Goal: Use online tool/utility: Utilize a website feature to perform a specific function

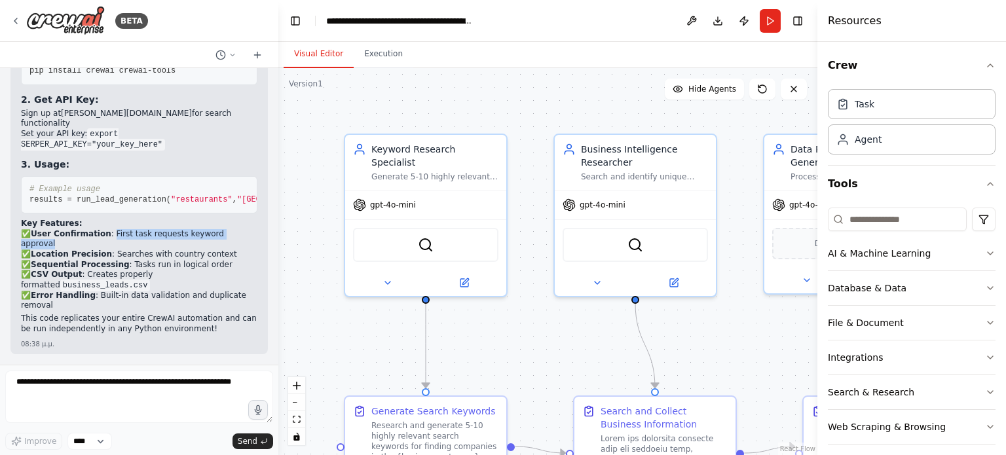
drag, startPoint x: 107, startPoint y: 246, endPoint x: 234, endPoint y: 246, distance: 126.4
click at [234, 246] on p "✅ User Confirmation : First task requests keyword approval ✅ Location Precision…" at bounding box center [139, 270] width 237 height 82
copy p "First task requests keyword approval"
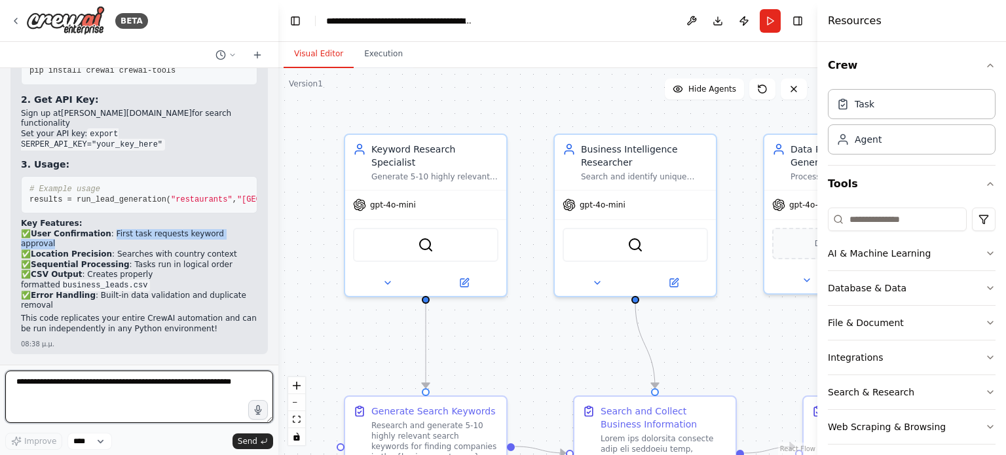
click at [118, 379] on textarea at bounding box center [139, 397] width 268 height 52
paste textarea "**********"
type textarea "**********"
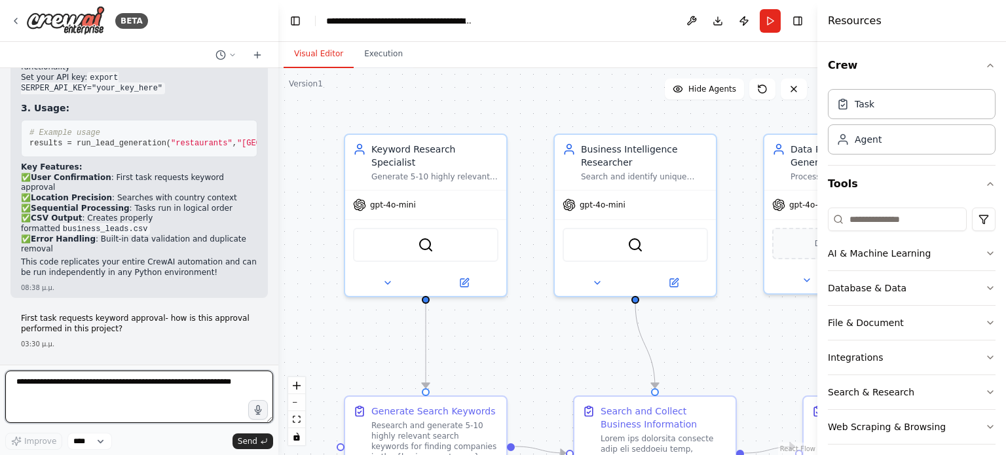
scroll to position [5857, 0]
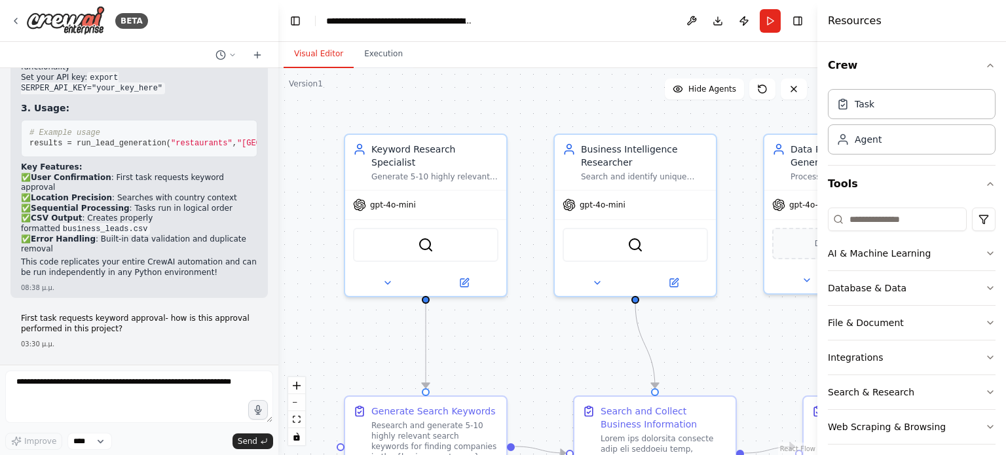
click at [67, 342] on div "03:30 μ.μ." at bounding box center [139, 344] width 237 height 10
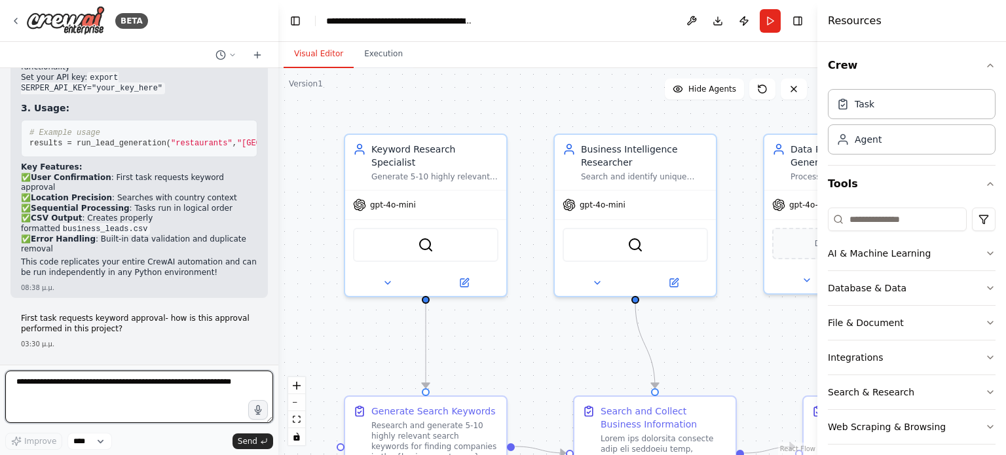
click at [67, 406] on textarea at bounding box center [139, 397] width 268 height 52
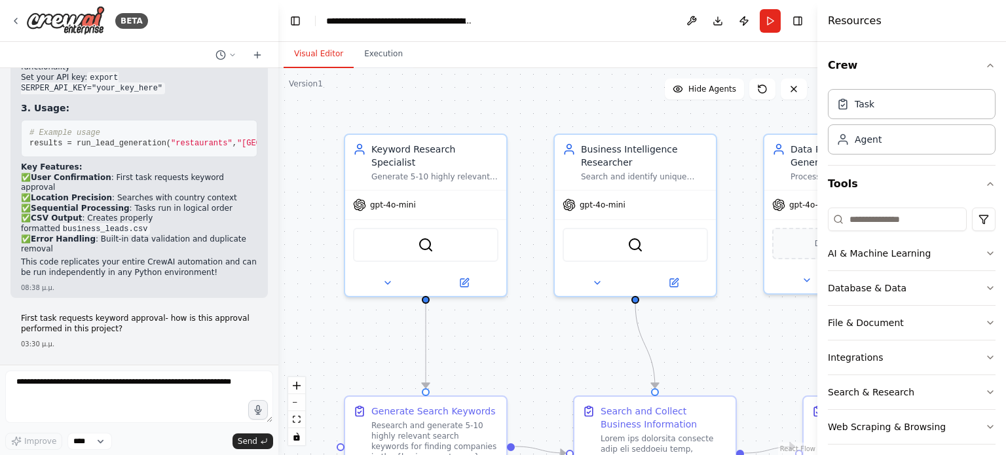
click at [165, 371] on form "Improve **** Send" at bounding box center [139, 410] width 278 height 90
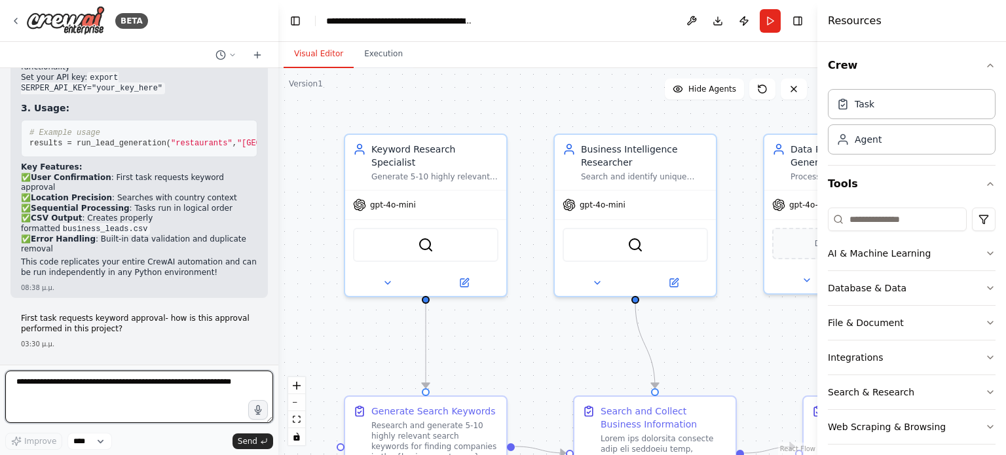
click at [168, 391] on textarea at bounding box center [139, 397] width 268 height 52
type textarea "*"
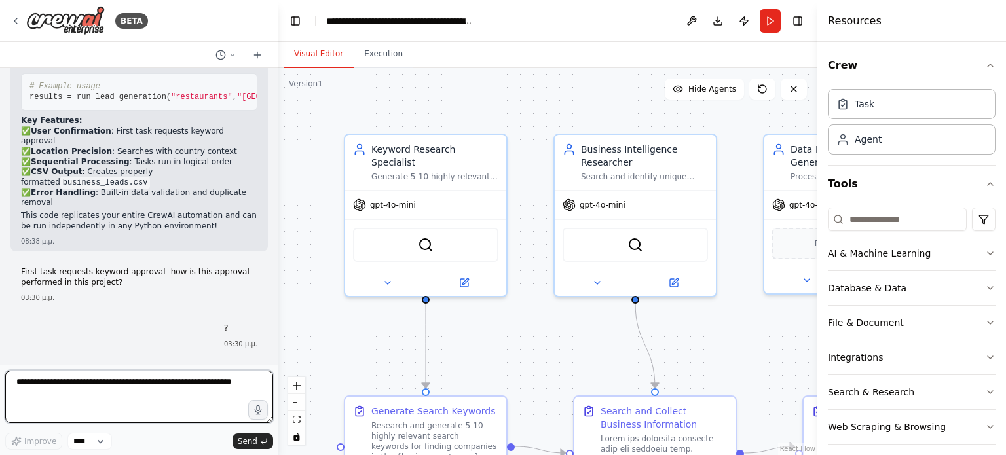
scroll to position [5891, 0]
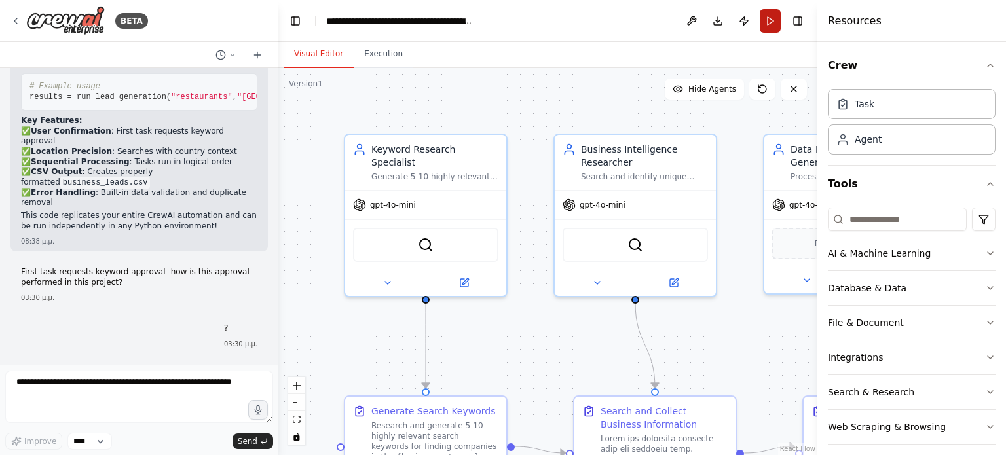
click at [767, 20] on button "Run" at bounding box center [770, 21] width 21 height 24
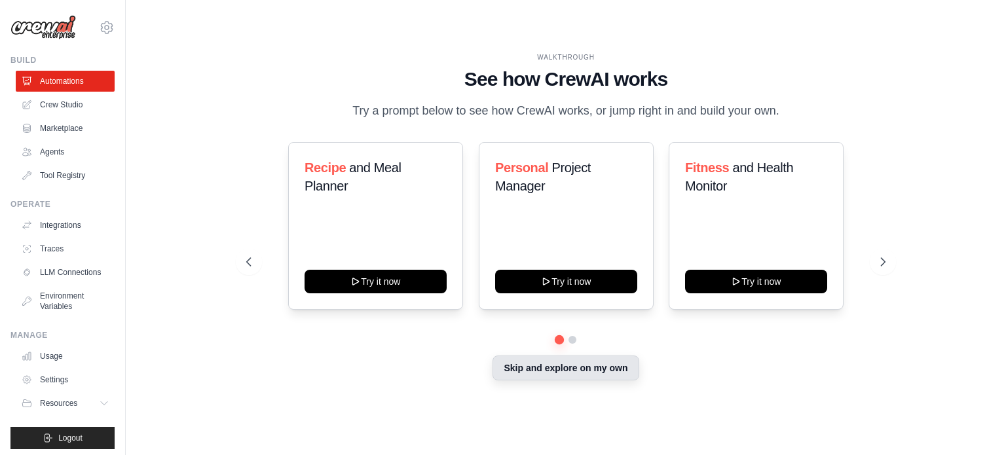
click at [518, 363] on button "Skip and explore on my own" at bounding box center [566, 368] width 146 height 25
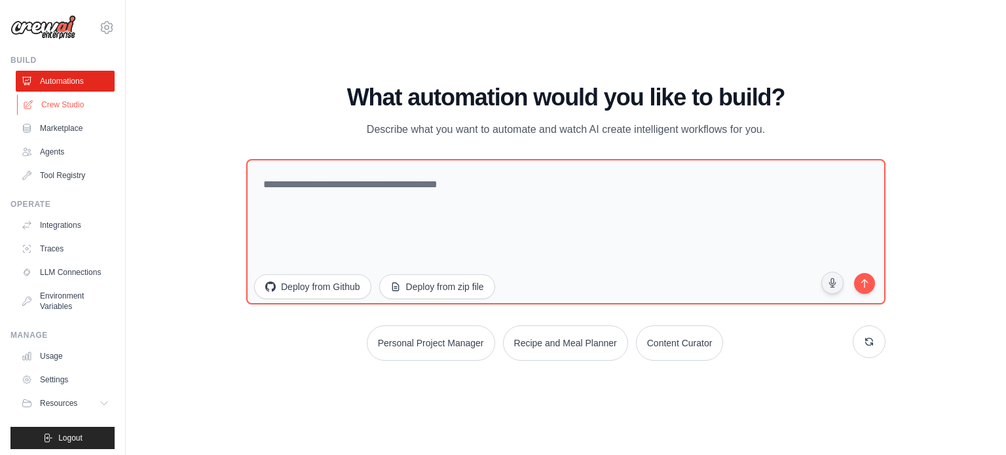
click at [58, 105] on link "Crew Studio" at bounding box center [66, 104] width 99 height 21
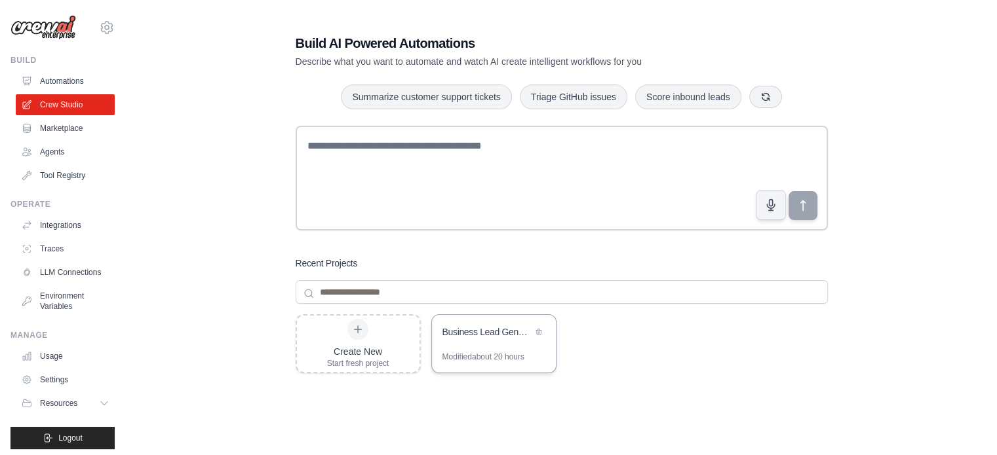
click at [497, 320] on div "Business Lead Generator & Partner Prospecting System" at bounding box center [494, 333] width 124 height 37
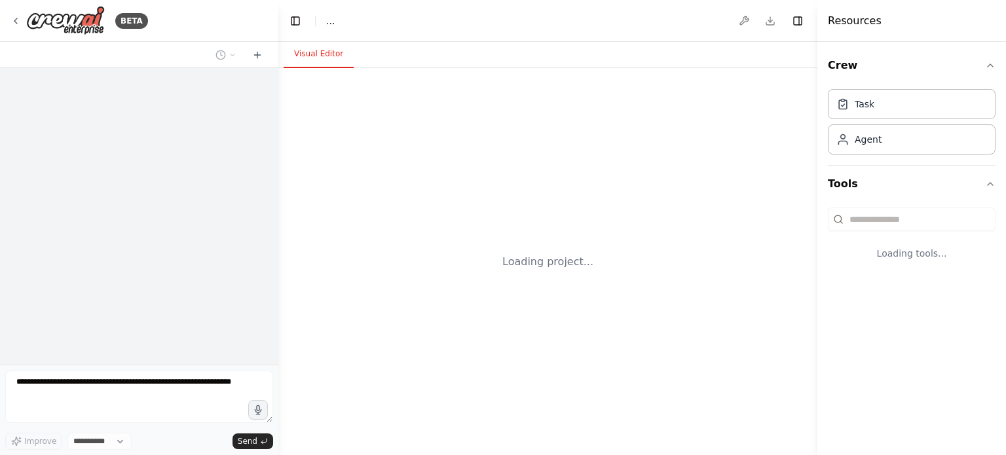
select select "****"
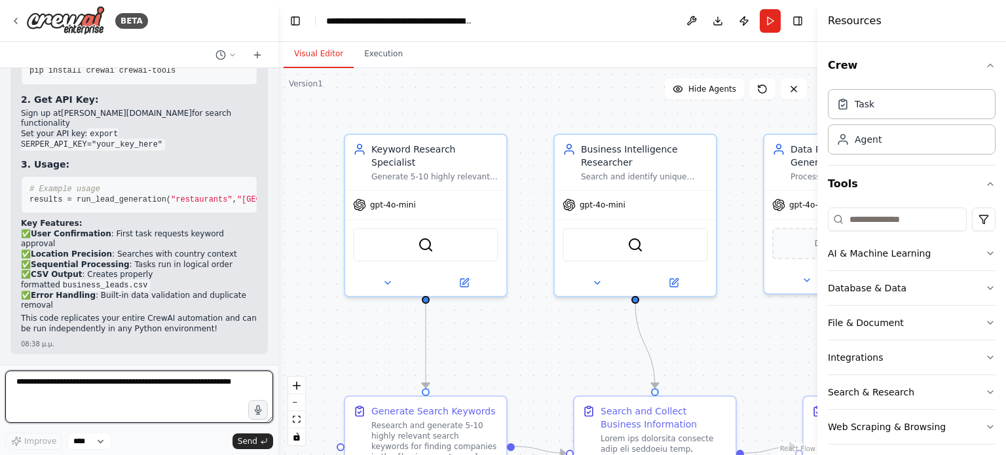
click at [119, 391] on textarea at bounding box center [139, 397] width 268 height 52
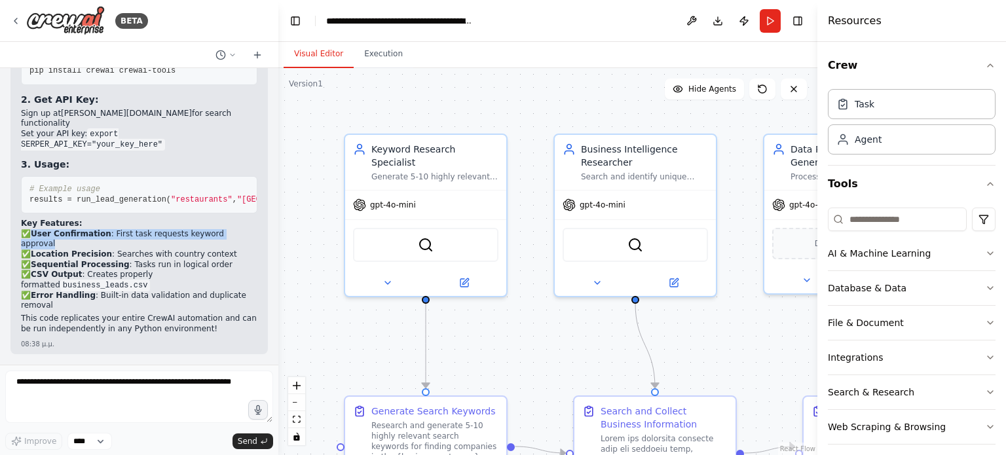
drag, startPoint x: 235, startPoint y: 248, endPoint x: 33, endPoint y: 243, distance: 201.8
click at [33, 243] on p "✅ User Confirmation : First task requests keyword approval ✅ Location Precision…" at bounding box center [139, 270] width 237 height 82
copy p "User Confirmation : First task requests keyword approval"
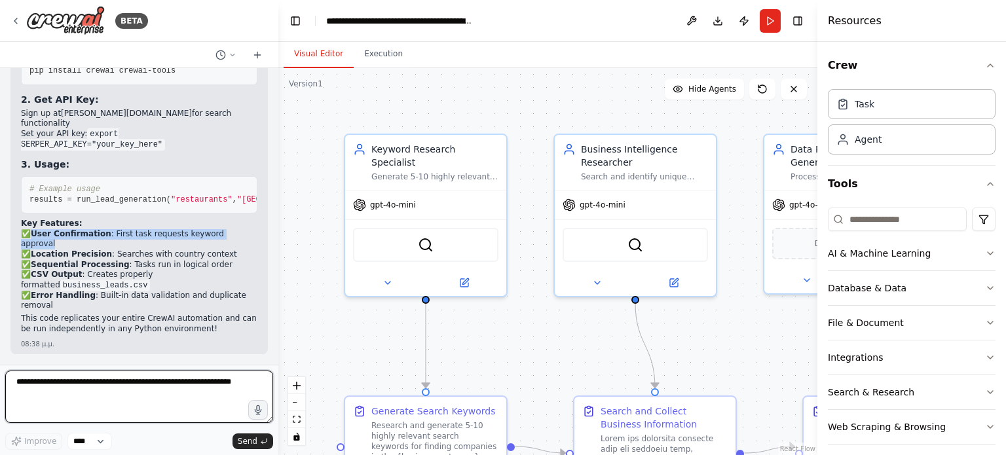
click at [70, 384] on textarea at bounding box center [139, 397] width 268 height 52
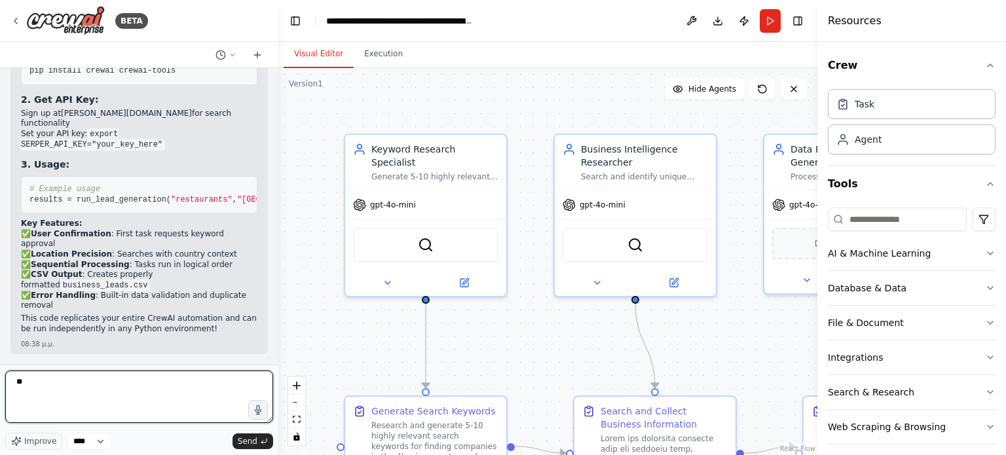
paste textarea "**********"
type textarea "**********"
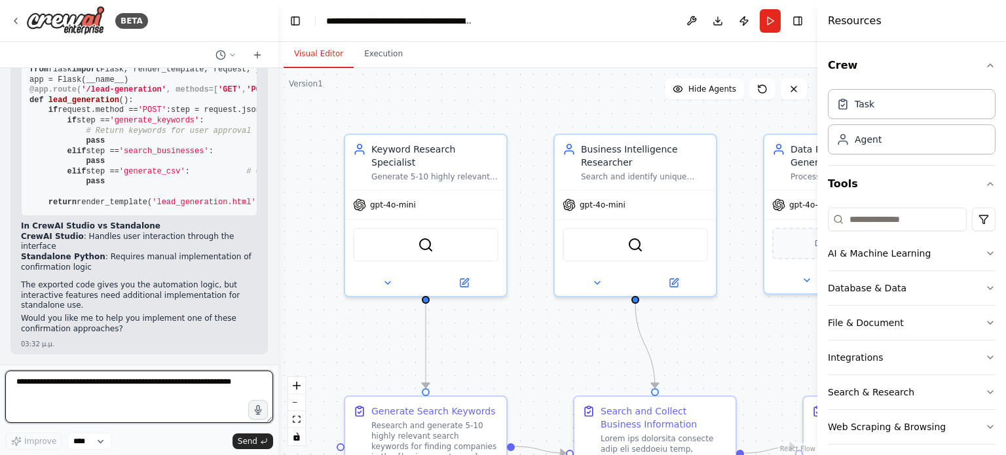
scroll to position [7806, 0]
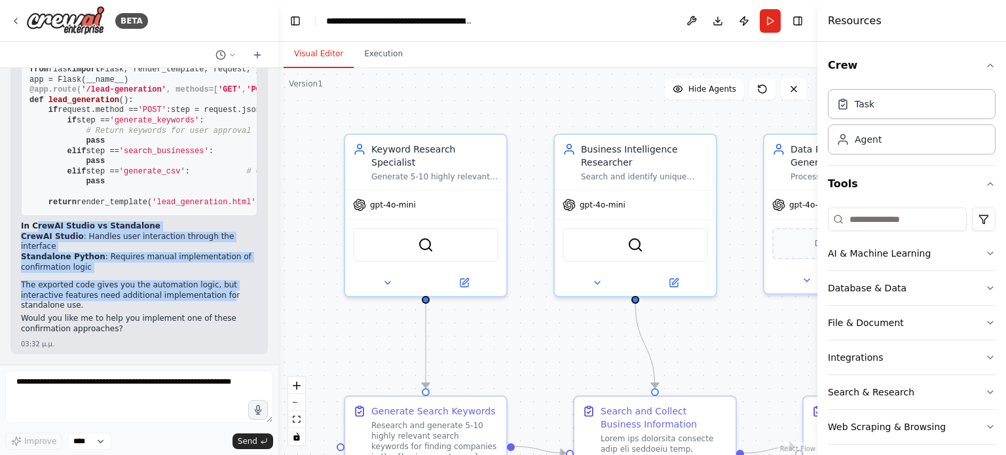
drag, startPoint x: 36, startPoint y: 238, endPoint x: 208, endPoint y: 302, distance: 183.9
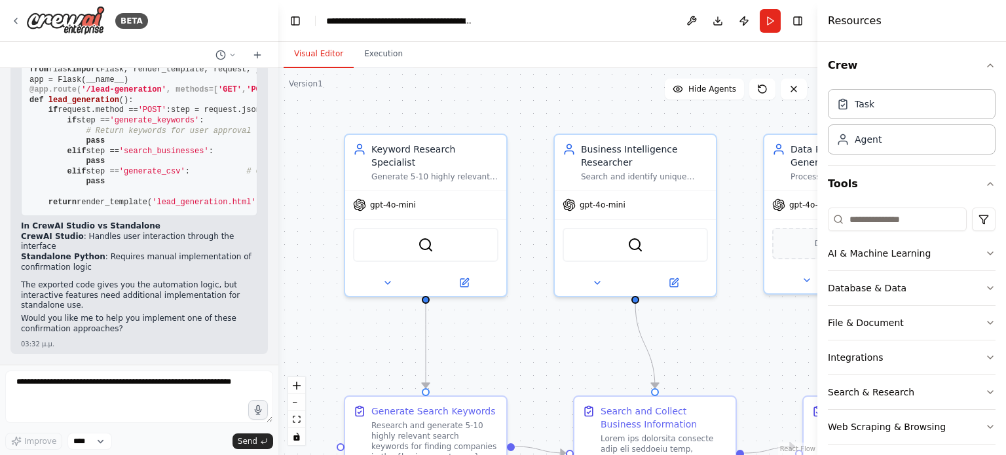
click at [134, 305] on p "The exported code gives you the automation logic, but interactive features need…" at bounding box center [139, 295] width 237 height 31
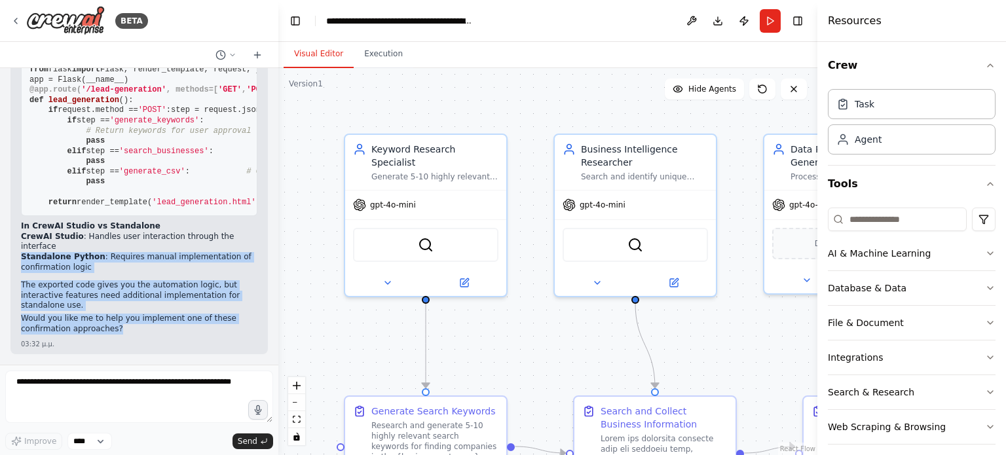
drag, startPoint x: 21, startPoint y: 254, endPoint x: 173, endPoint y: 333, distance: 171.4
click at [173, 333] on p "Would you like me to help you implement one of these confirmation approaches?" at bounding box center [139, 324] width 237 height 20
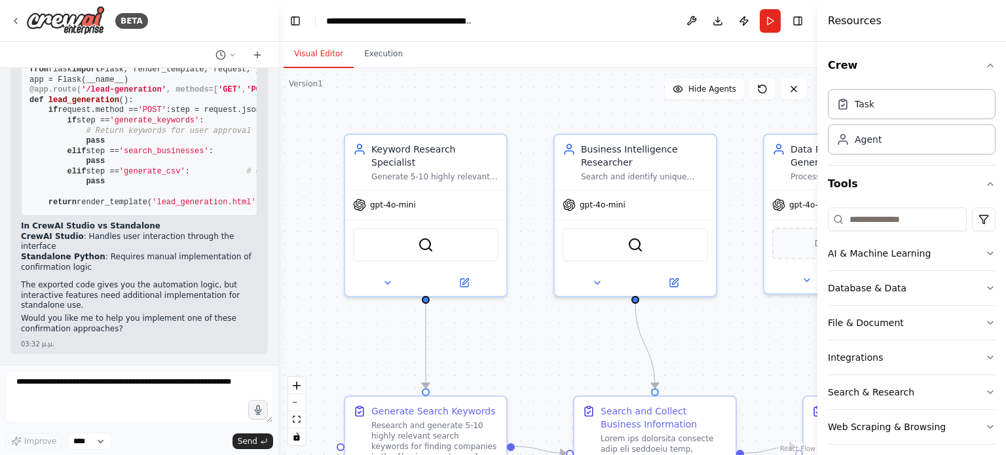
click at [143, 328] on p "Would you like me to help you implement one of these confirmation approaches?" at bounding box center [139, 324] width 237 height 20
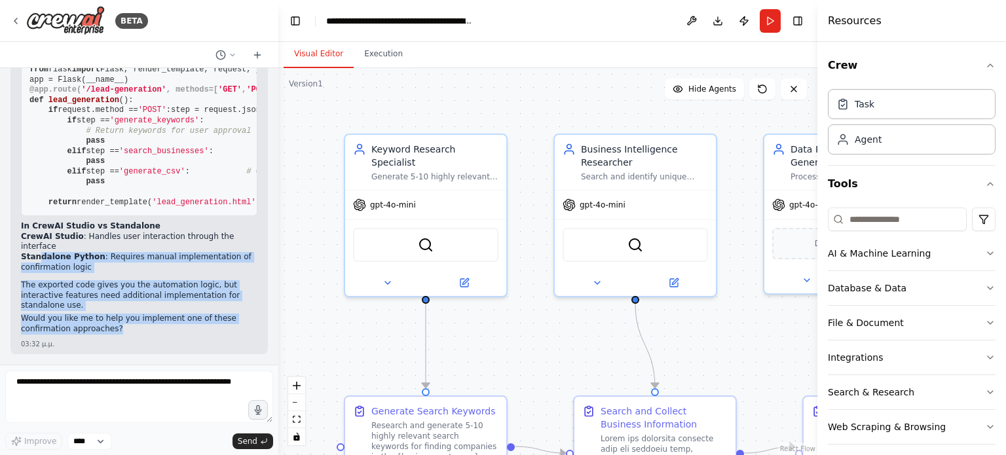
drag, startPoint x: 36, startPoint y: 259, endPoint x: 174, endPoint y: 327, distance: 154.1
click at [174, 327] on p "Would you like me to help you implement one of these confirmation approaches?" at bounding box center [139, 324] width 237 height 20
drag, startPoint x: 159, startPoint y: 332, endPoint x: 9, endPoint y: 268, distance: 163.8
click at [9, 268] on div "We want to create an application that implements multi-agent logic using ai. Th…" at bounding box center [139, 216] width 278 height 297
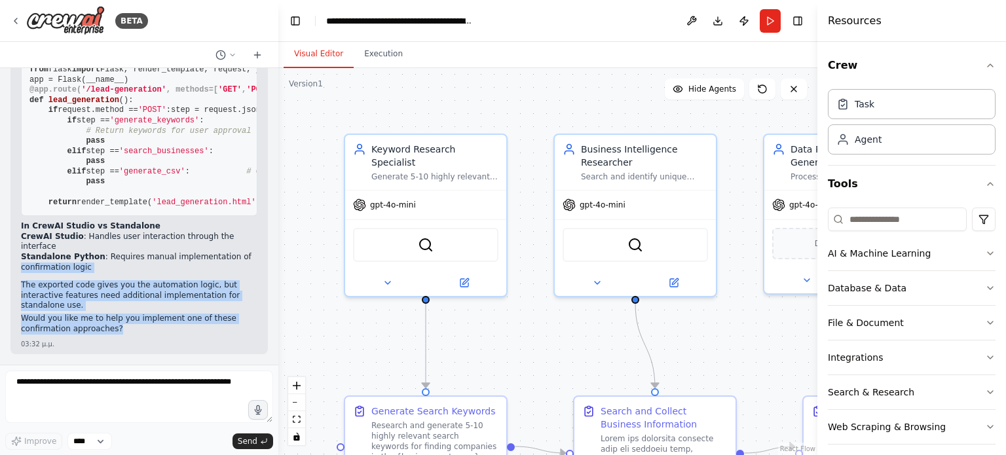
click at [105, 285] on p "The exported code gives you the automation logic, but interactive features need…" at bounding box center [139, 295] width 237 height 31
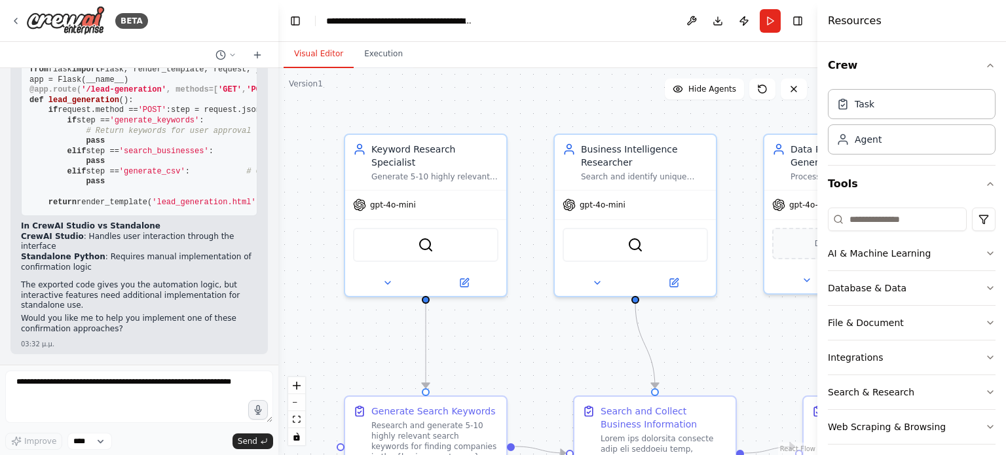
drag, startPoint x: 100, startPoint y: 201, endPoint x: 197, endPoint y: 256, distance: 111.5
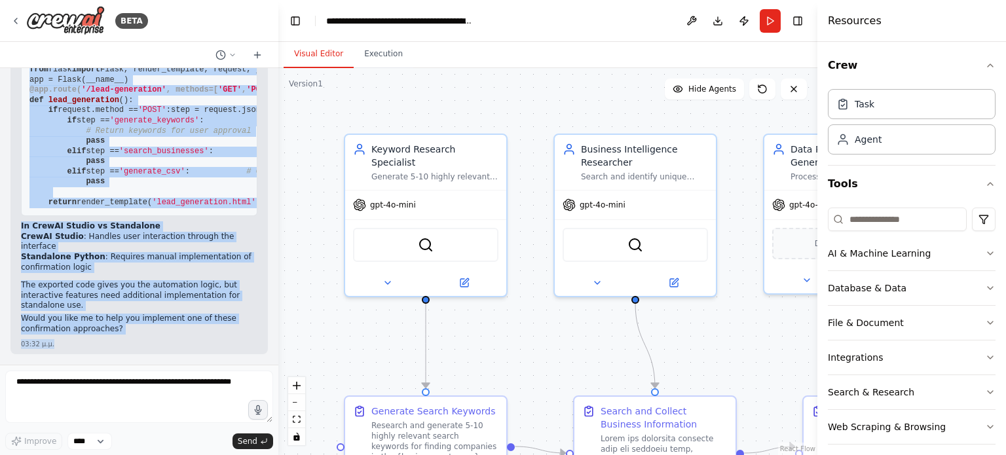
scroll to position [6677, 0]
drag, startPoint x: 84, startPoint y: 366, endPoint x: 126, endPoint y: 358, distance: 43.3
click at [126, 358] on div "BETA We want to create an application that implements multi-agent logic using a…" at bounding box center [139, 227] width 278 height 455
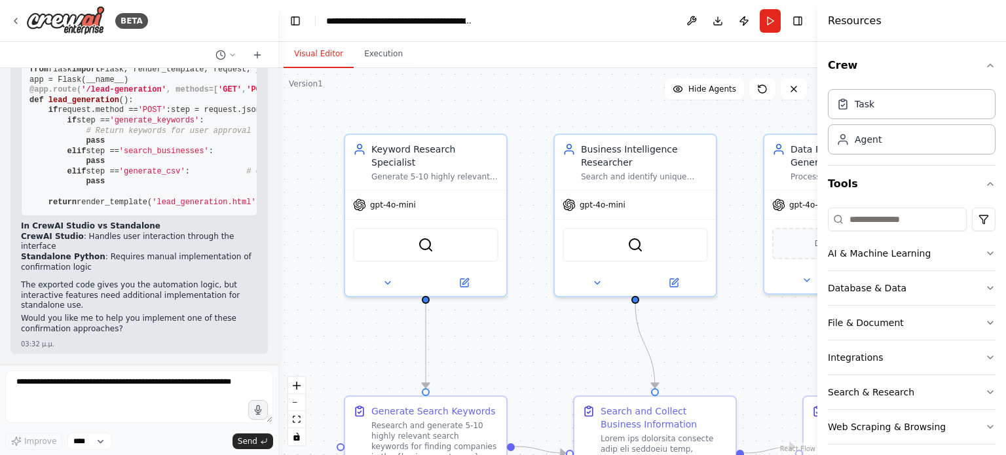
drag, startPoint x: 24, startPoint y: 256, endPoint x: 98, endPoint y: 259, distance: 74.7
click at [98, 259] on li "Standalone Python : Requires manual implementation of confirmation logic" at bounding box center [139, 262] width 237 height 20
click at [100, 259] on li "Standalone Python : Requires manual implementation of confirmation logic" at bounding box center [139, 262] width 237 height 20
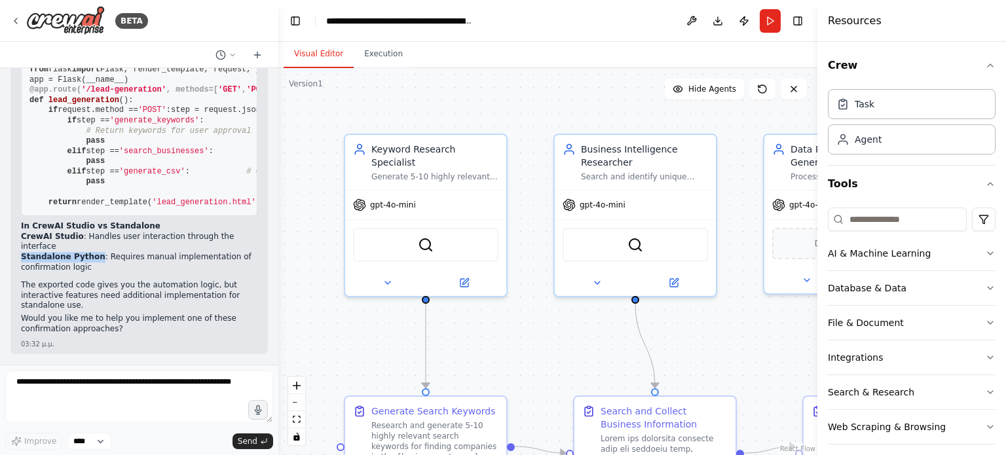
drag, startPoint x: 89, startPoint y: 259, endPoint x: 5, endPoint y: 258, distance: 83.9
click at [5, 258] on div "We want to create an application that implements multi-agent logic using ai. Th…" at bounding box center [139, 216] width 278 height 297
copy strong "Standalone Python"
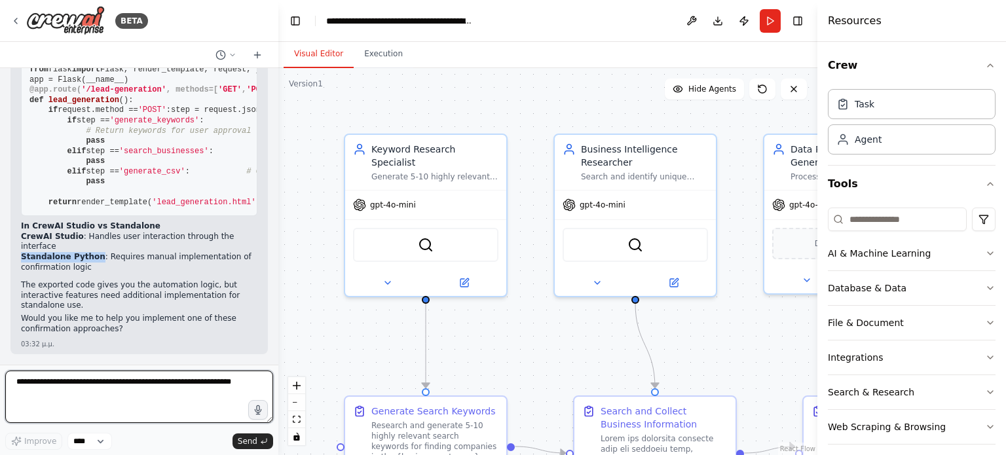
click at [134, 382] on textarea at bounding box center [139, 397] width 268 height 52
paste textarea "**********"
type textarea "**********"
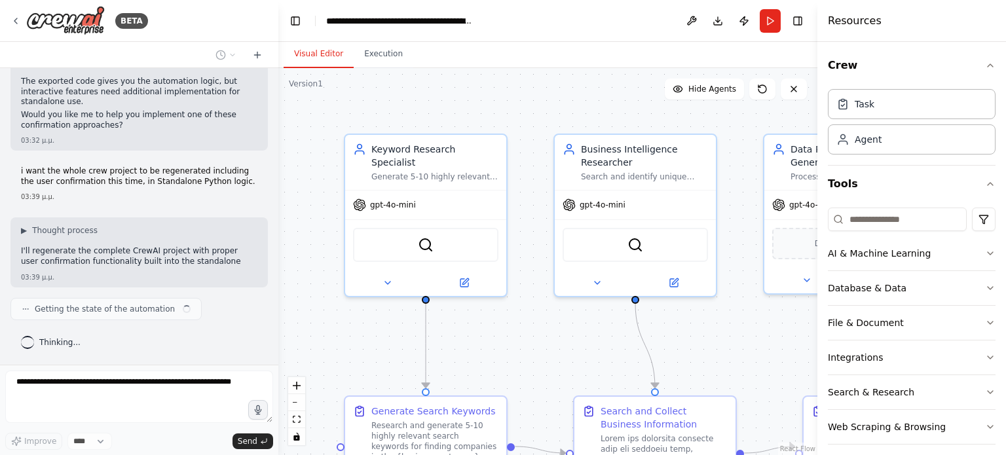
scroll to position [8019, 0]
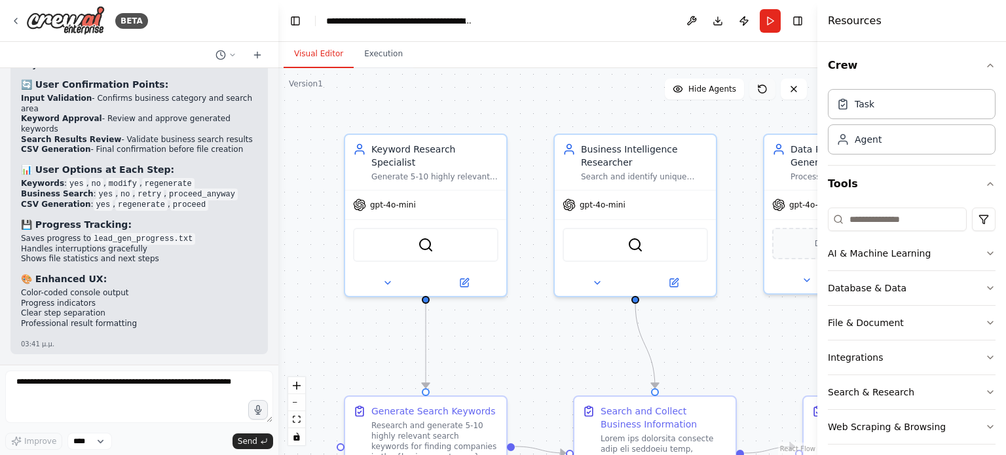
click at [765, 90] on icon at bounding box center [762, 89] width 10 height 10
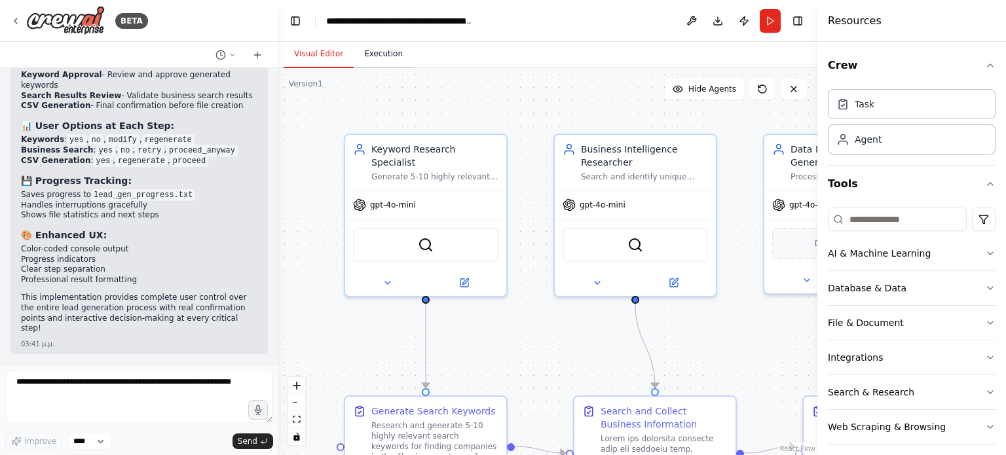
click at [384, 56] on button "Execution" at bounding box center [384, 55] width 60 height 28
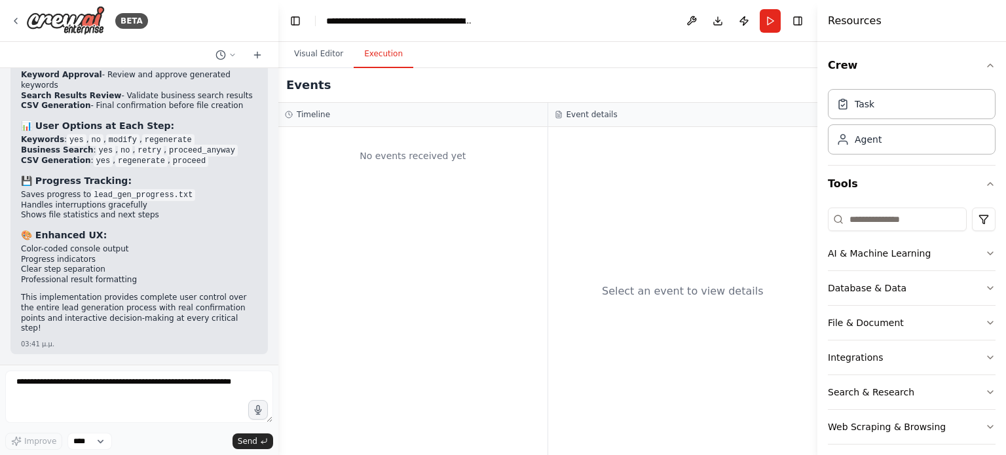
scroll to position [10343, 0]
click at [319, 52] on button "Visual Editor" at bounding box center [319, 55] width 70 height 28
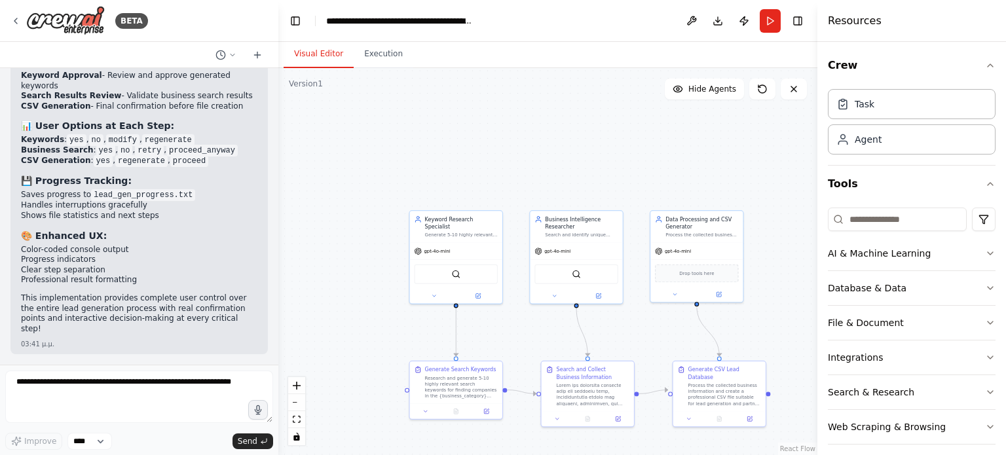
scroll to position [13532, 0]
